Goal: Task Accomplishment & Management: Manage account settings

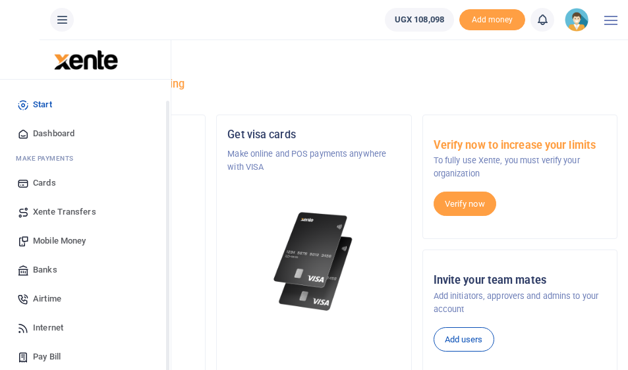
scroll to position [94, 0]
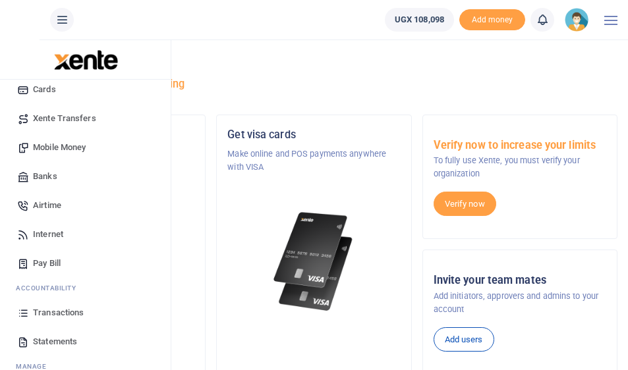
click at [41, 312] on span "Transactions" at bounding box center [58, 312] width 51 height 13
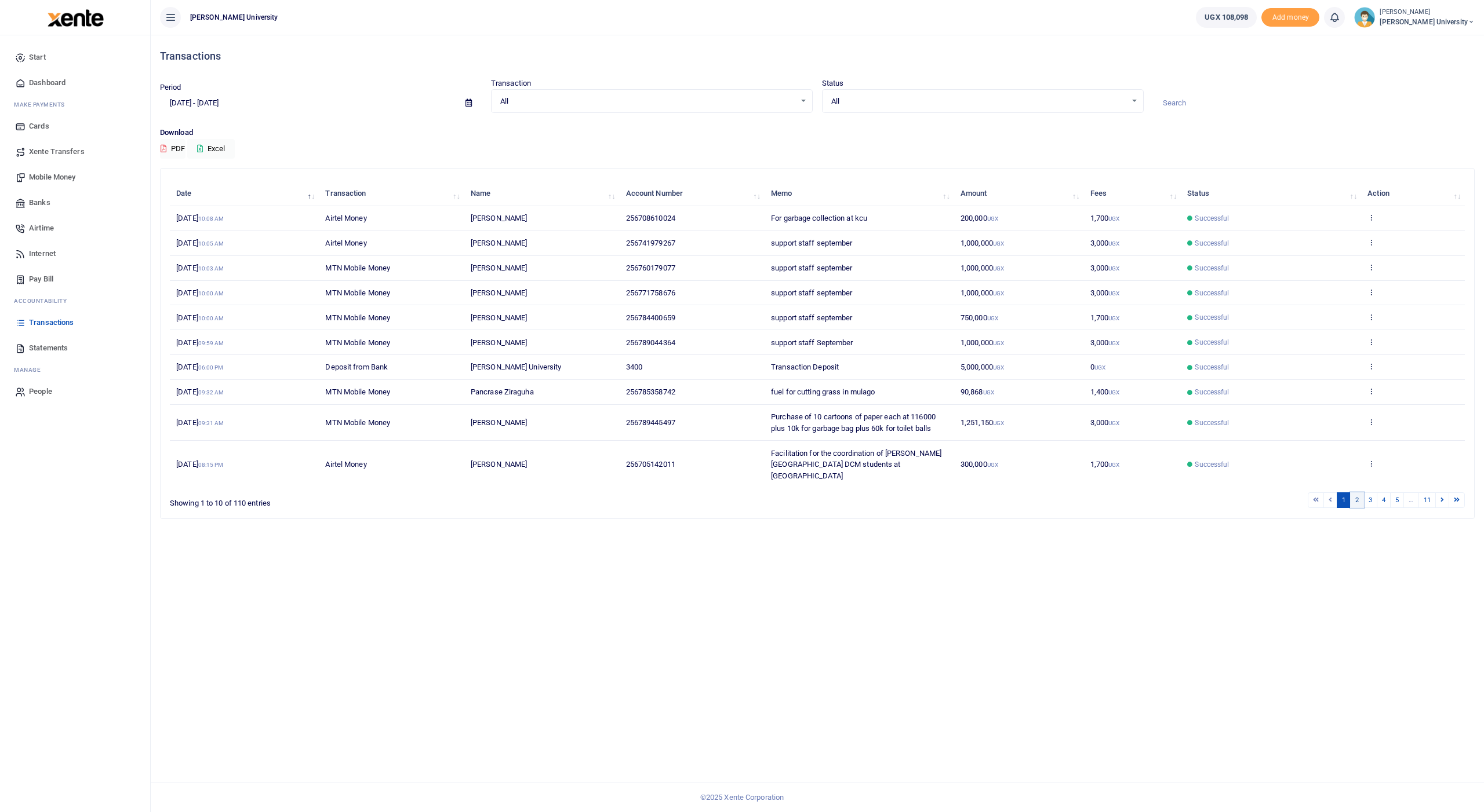
click at [561, 326] on link "2" at bounding box center [1357, 501] width 14 height 16
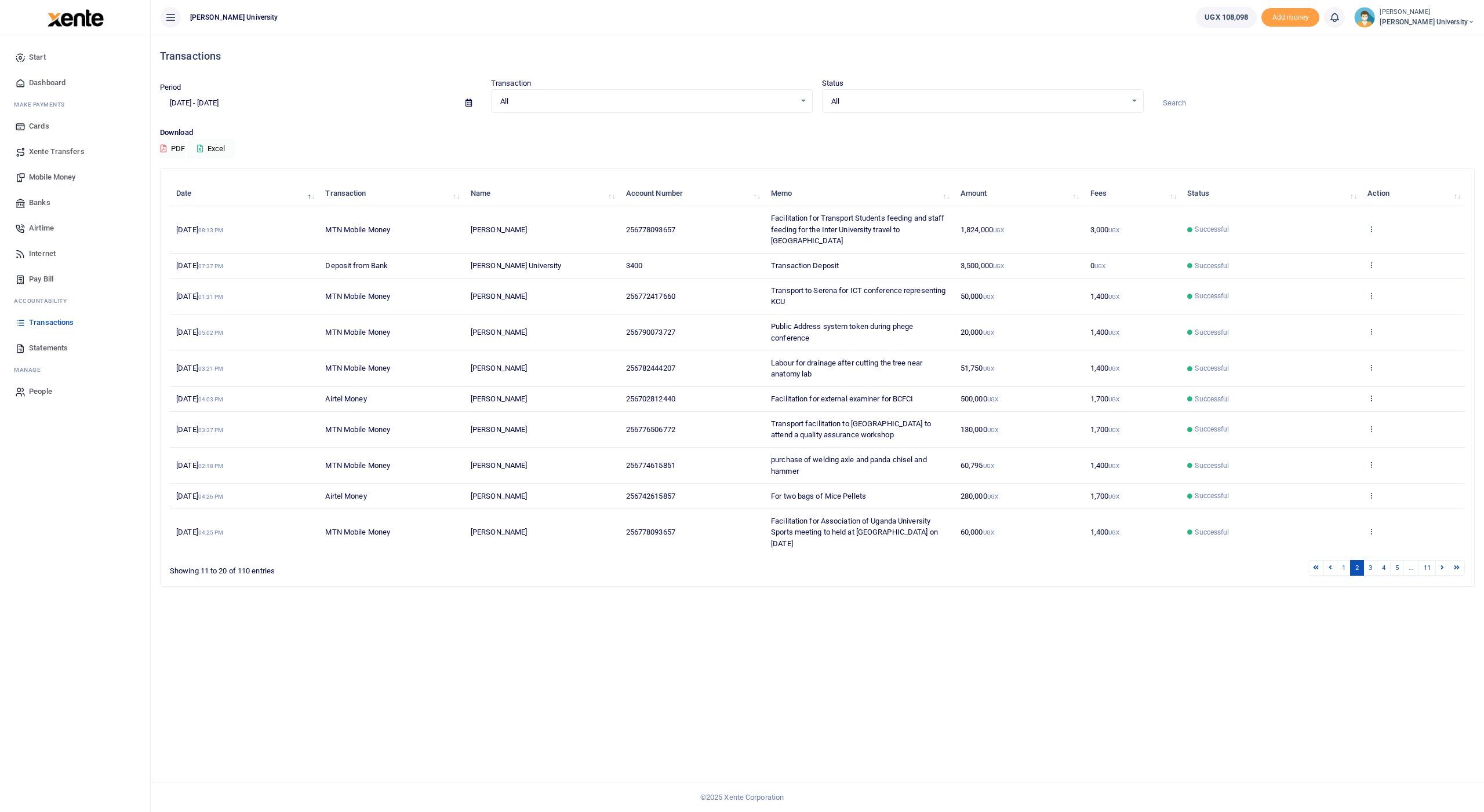
click at [467, 100] on icon at bounding box center [468, 103] width 6 height 8
click at [182, 210] on li "Last Month" at bounding box center [201, 215] width 81 height 18
type input "[DATE] - [DATE]"
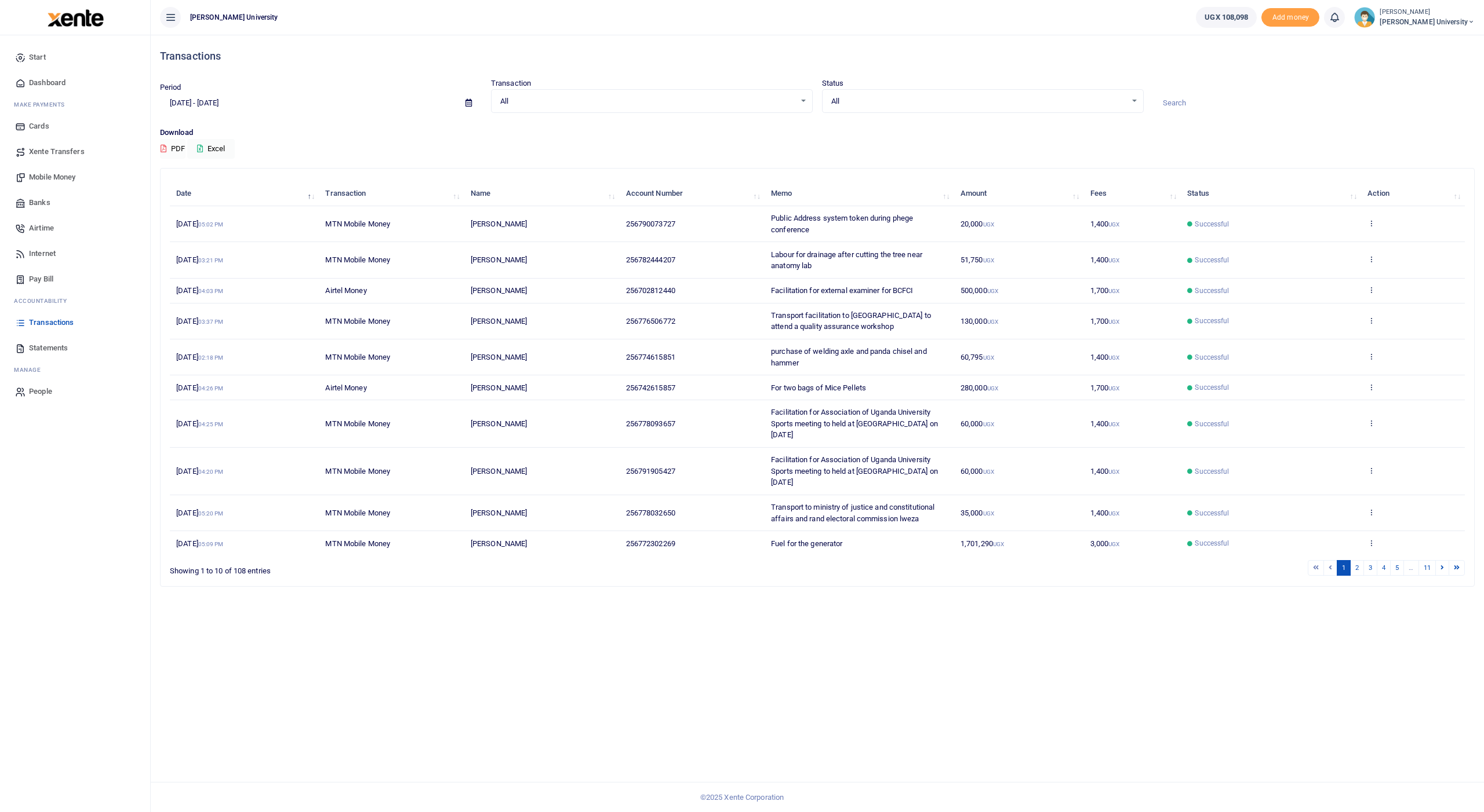
click at [176, 145] on button "PDF" at bounding box center [173, 149] width 26 height 19
click at [206, 146] on button "Excel" at bounding box center [211, 149] width 48 height 19
